Goal: Contribute content: Contribute content

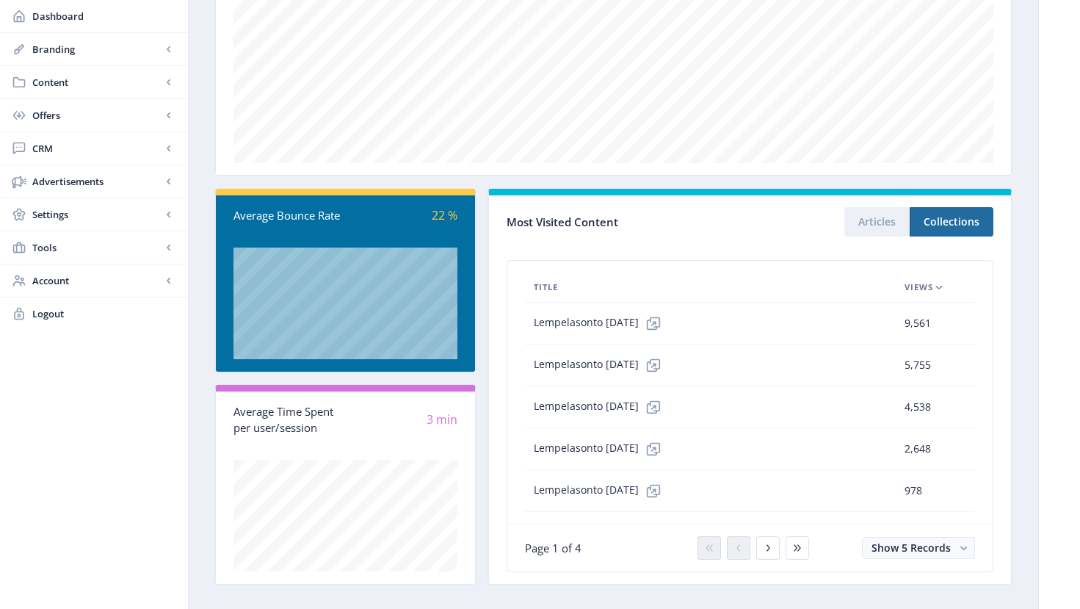
scroll to position [269, 0]
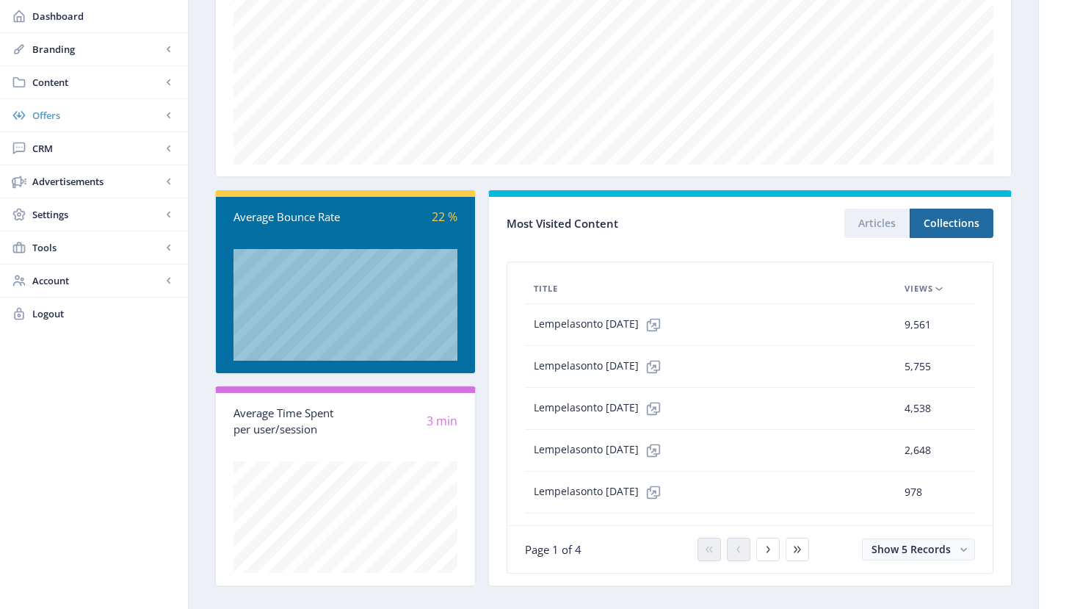
click at [60, 115] on span "Offers" at bounding box center [96, 115] width 129 height 15
click at [62, 81] on span "Content" at bounding box center [96, 82] width 129 height 15
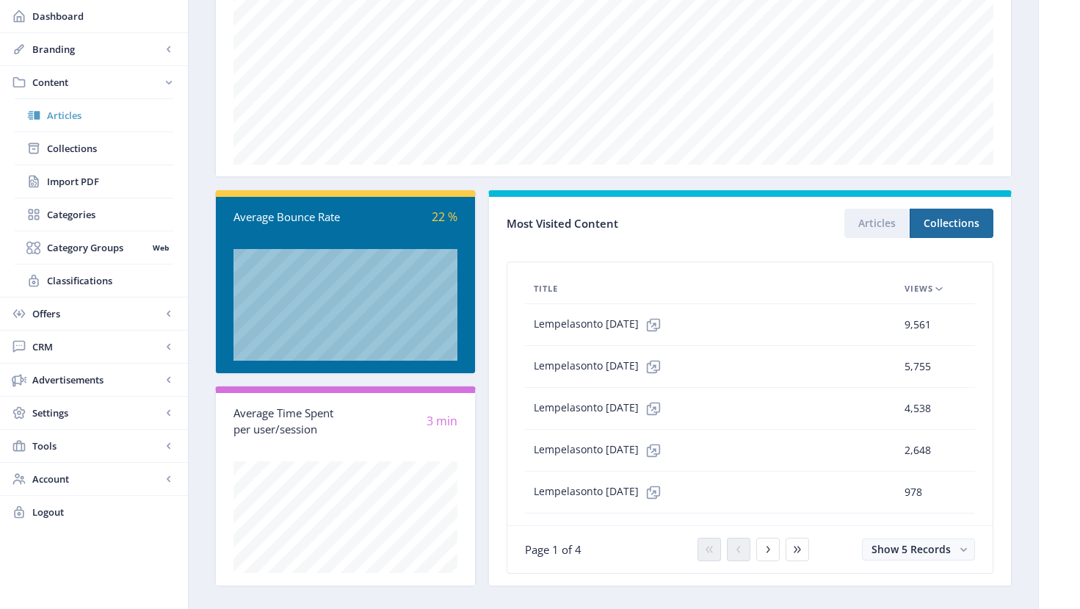
click at [68, 116] on span "Articles" at bounding box center [110, 115] width 126 height 15
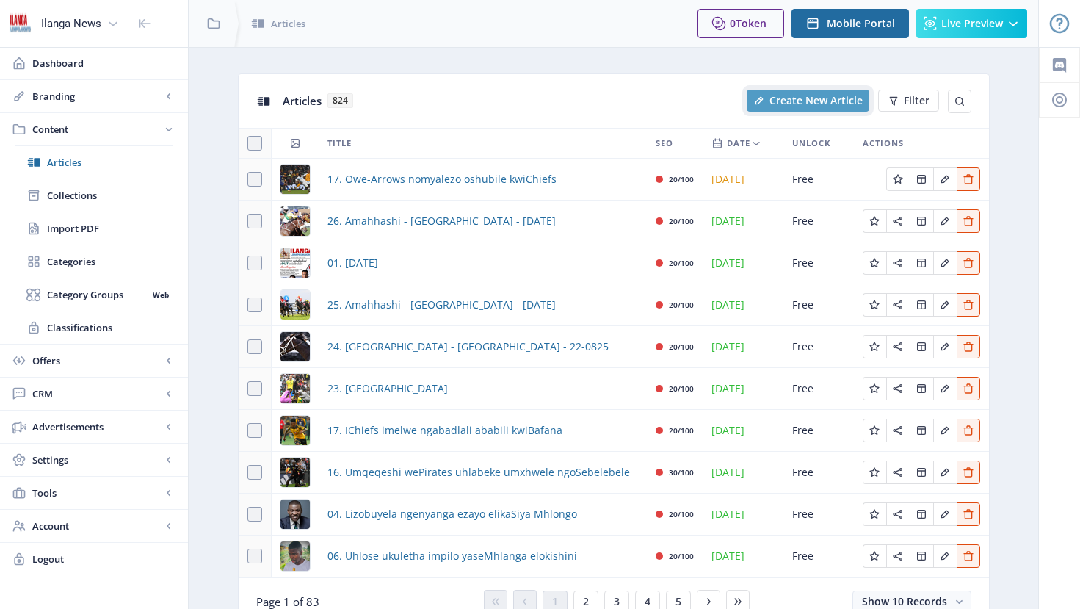
click at [813, 104] on span "Create New Article" at bounding box center [815, 101] width 93 height 12
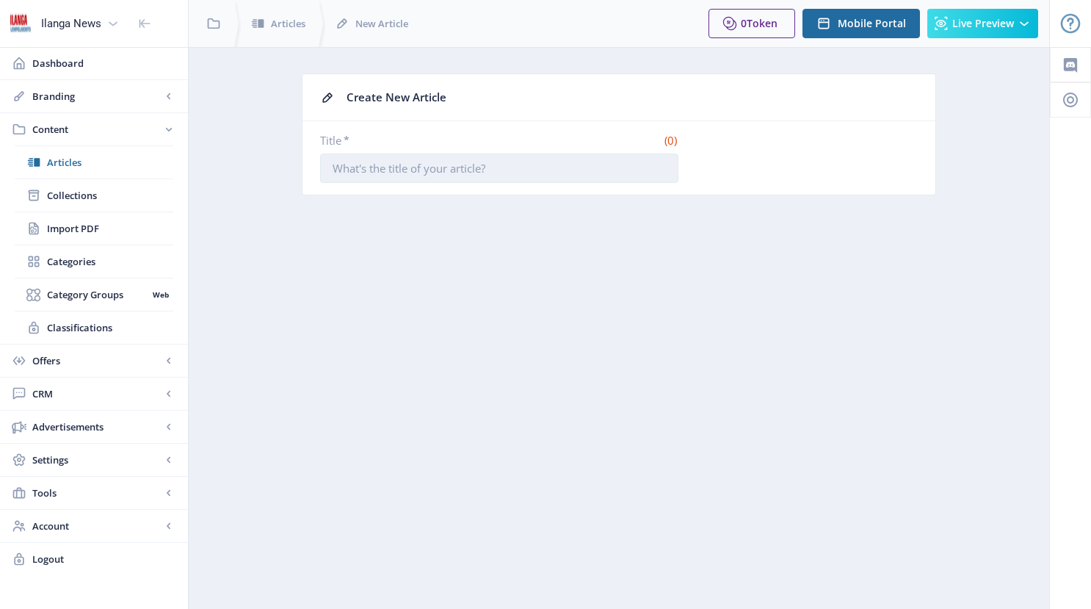
click at [405, 165] on input "Title *" at bounding box center [499, 167] width 358 height 29
click at [433, 175] on input "Title *" at bounding box center [499, 167] width 358 height 29
type input "11. Hhola Mntwana!"
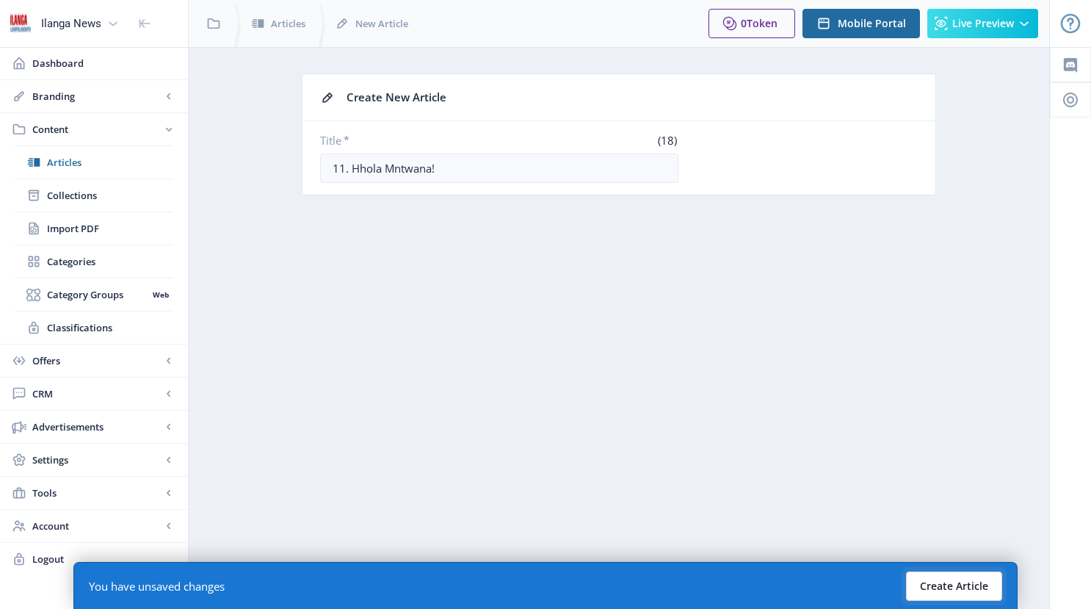
click at [974, 587] on button "Create Article" at bounding box center [954, 585] width 96 height 29
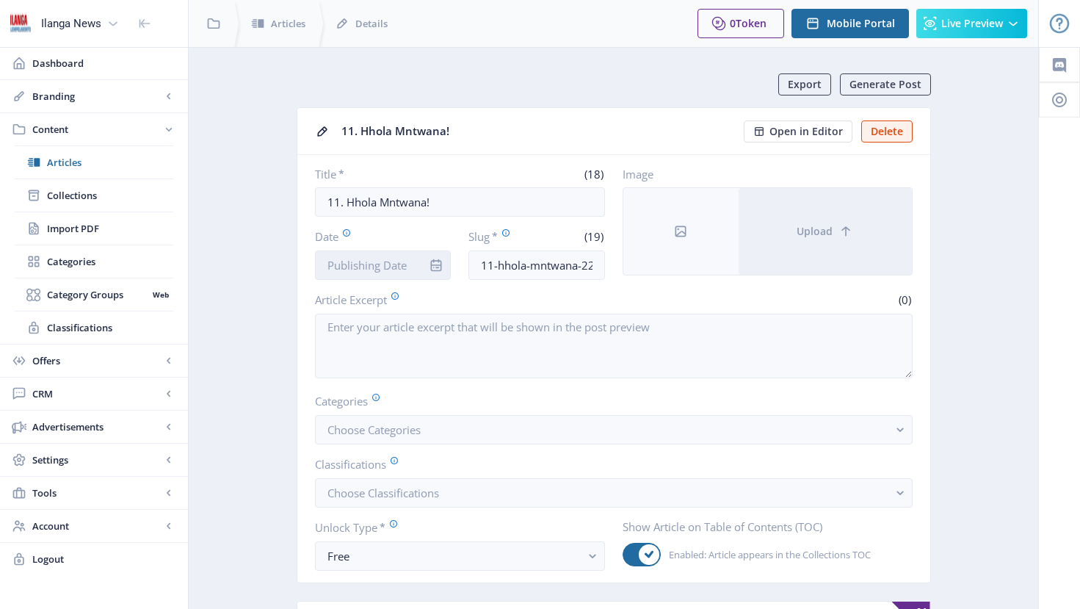
click at [363, 267] on input "Date" at bounding box center [383, 264] width 137 height 29
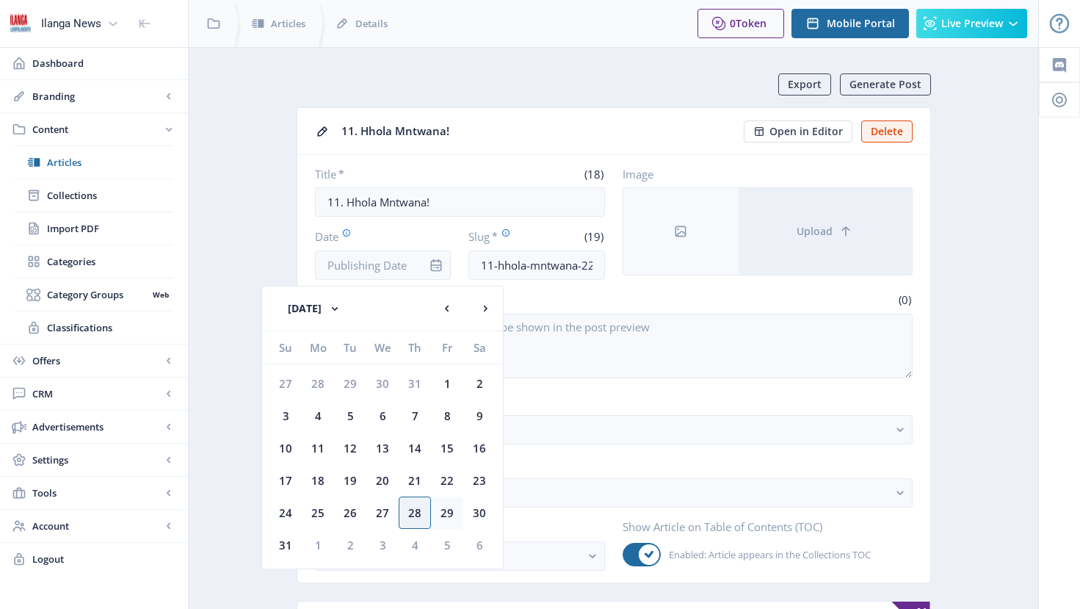
click at [446, 510] on div "29" at bounding box center [447, 512] width 32 height 32
type input "[DATE]"
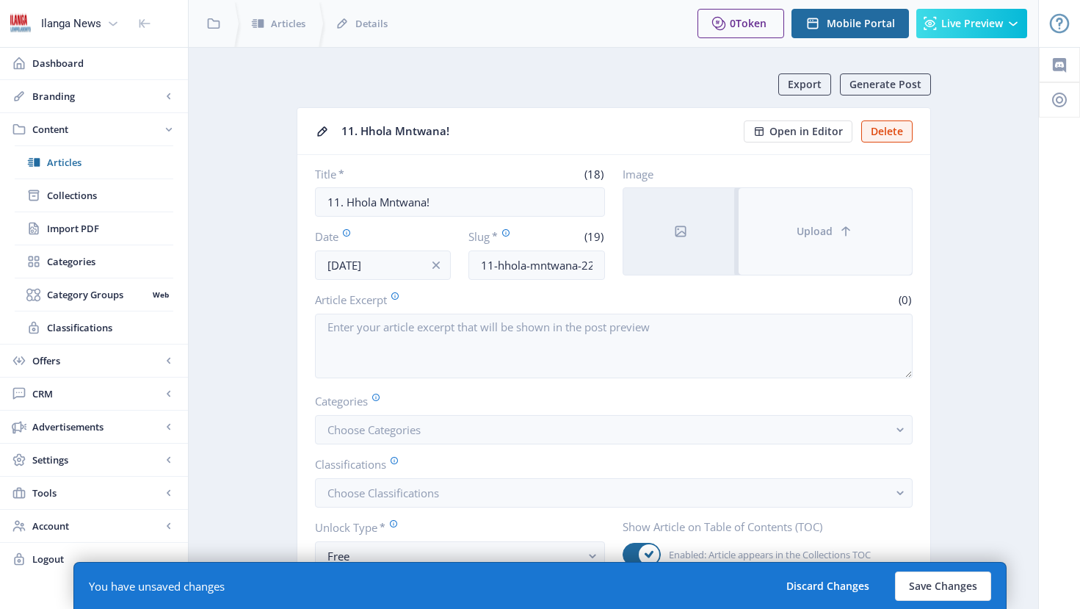
click at [822, 237] on span "Upload" at bounding box center [815, 231] width 36 height 12
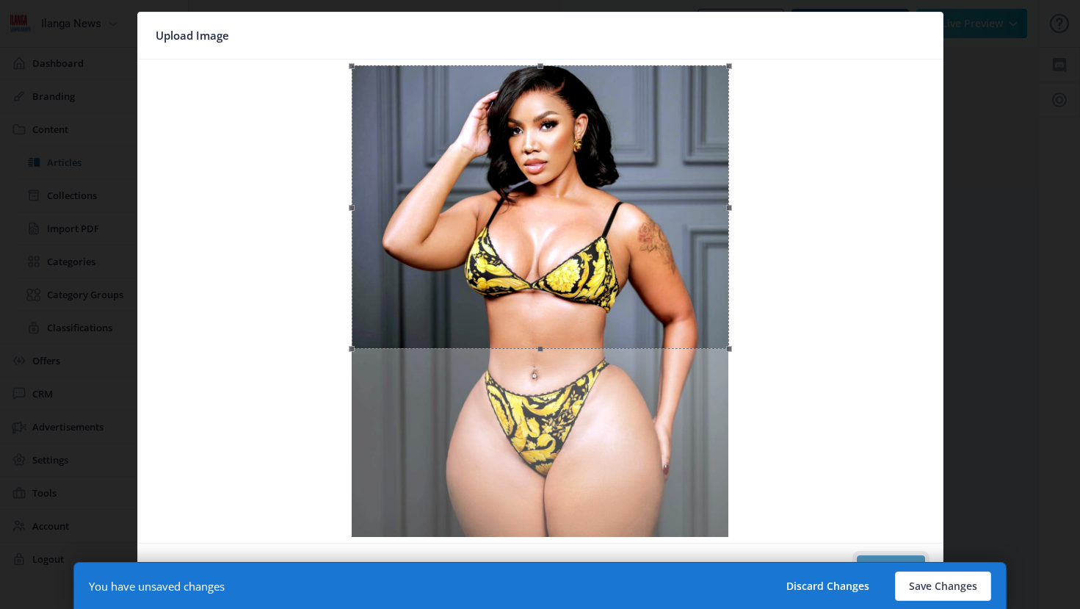
click at [893, 556] on button "Confirm" at bounding box center [891, 569] width 68 height 29
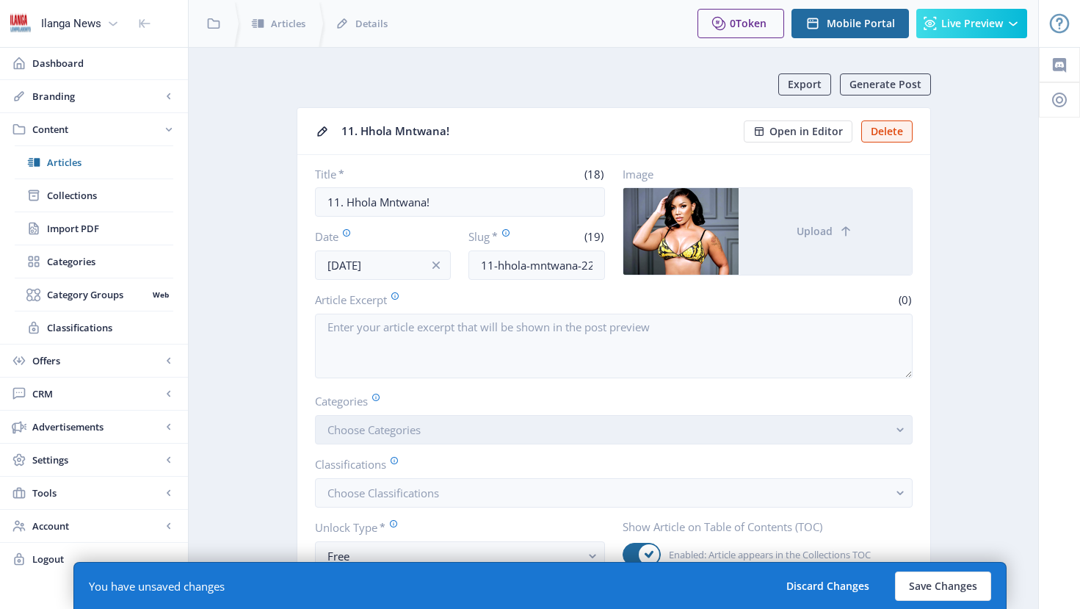
click at [371, 439] on button "Choose Categories" at bounding box center [614, 429] width 598 height 29
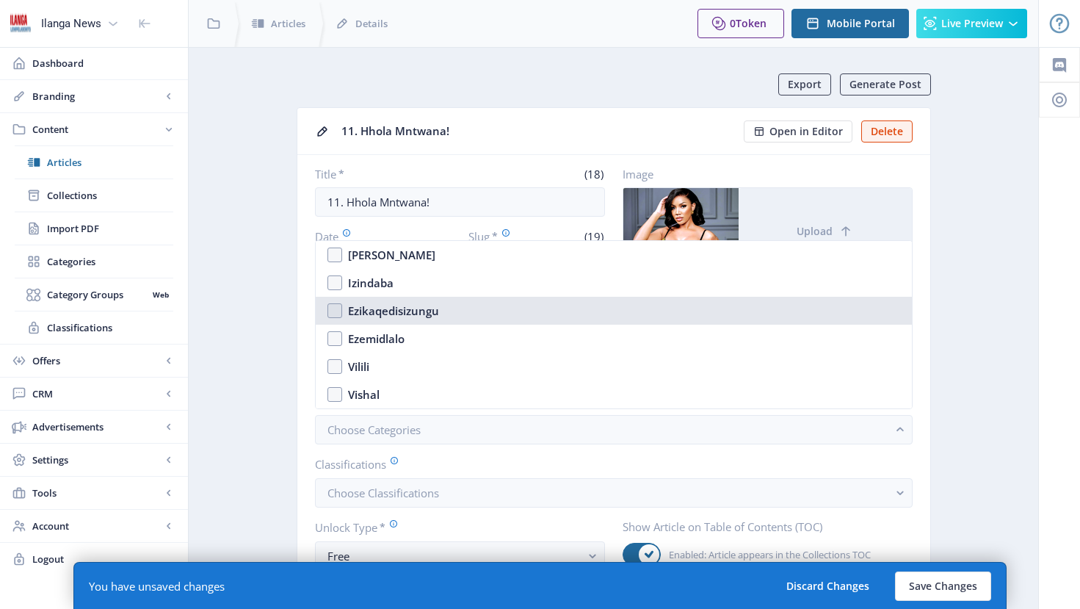
click at [338, 308] on nb-option "Ezikaqedisizungu" at bounding box center [614, 311] width 596 height 28
checkbox input "true"
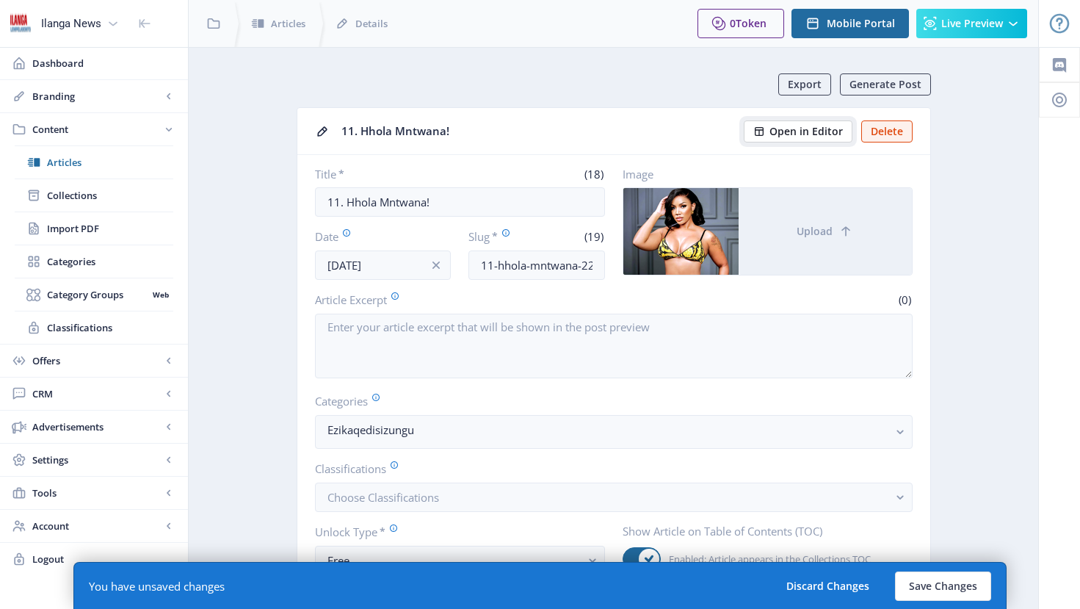
click at [826, 137] on span "Open in Editor" at bounding box center [805, 132] width 73 height 12
